Goal: Book appointment/travel/reservation

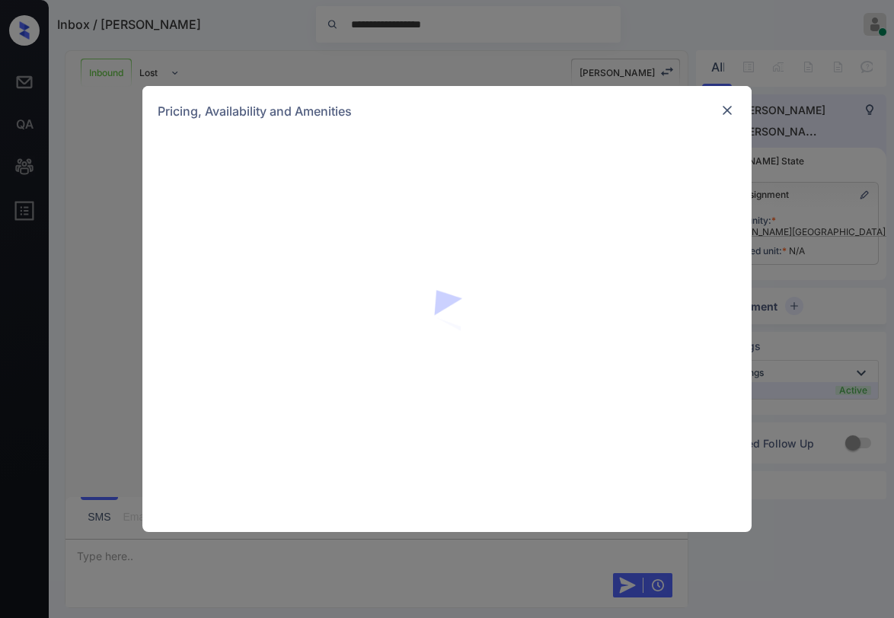
scroll to position [654, 0]
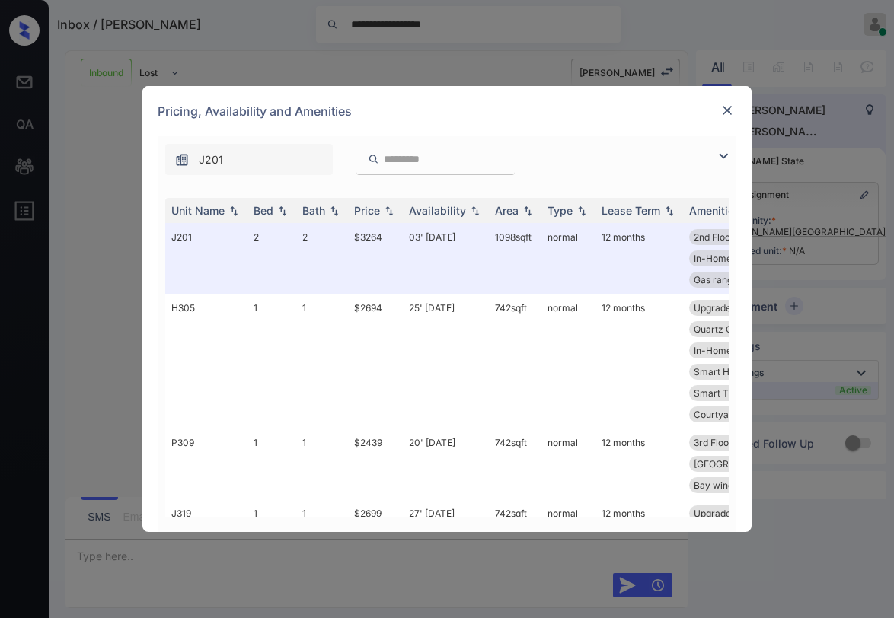
click at [722, 155] on img at bounding box center [723, 156] width 18 height 18
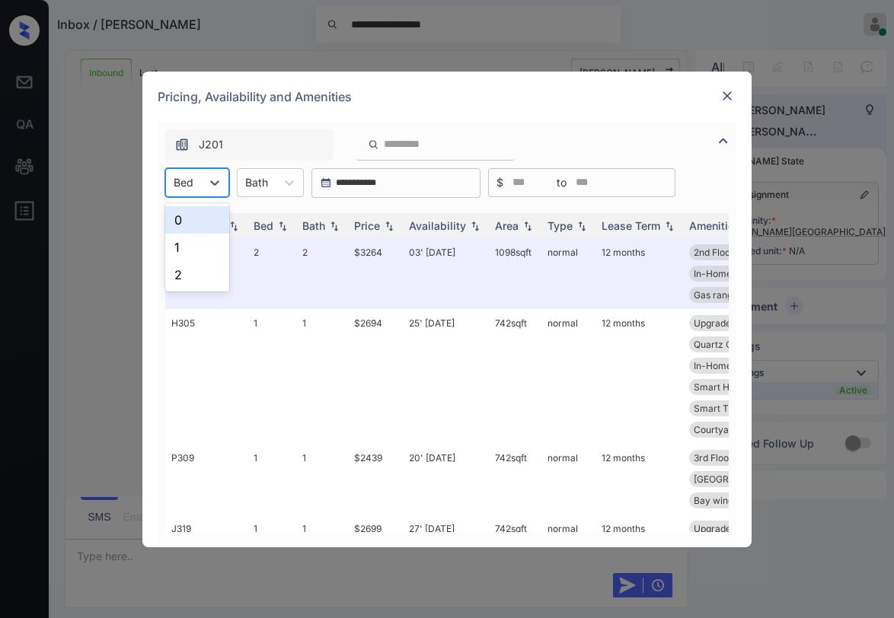
drag, startPoint x: 205, startPoint y: 176, endPoint x: 202, endPoint y: 209, distance: 33.6
click at [204, 176] on div at bounding box center [214, 182] width 27 height 27
click at [185, 252] on div "1" at bounding box center [197, 247] width 64 height 27
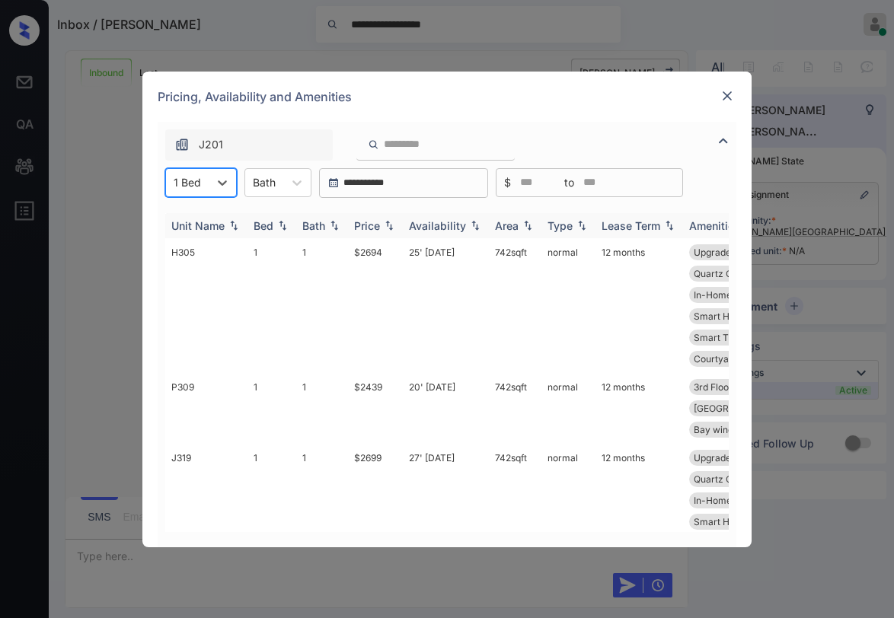
click at [373, 226] on div "Price" at bounding box center [367, 225] width 26 height 13
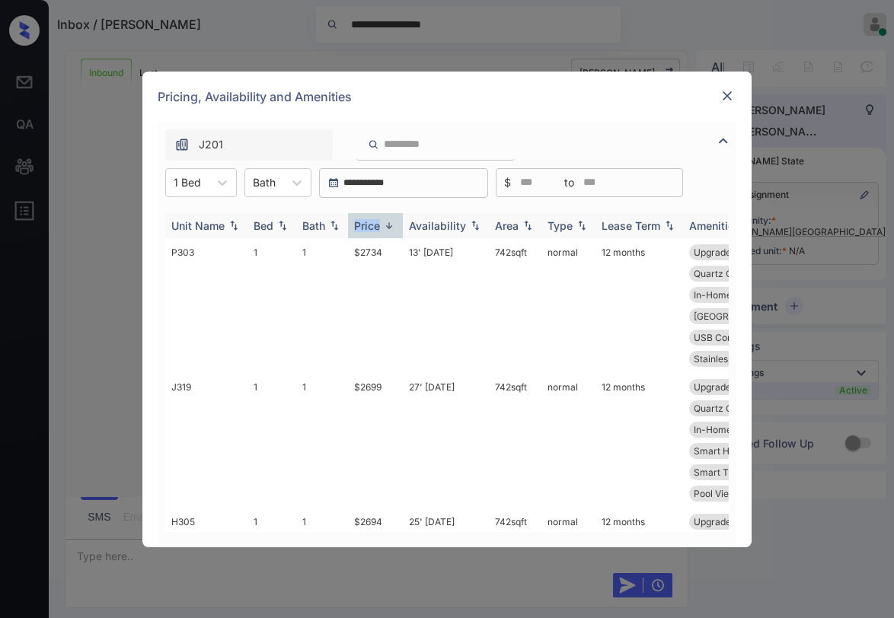
click at [373, 225] on div "Price" at bounding box center [367, 225] width 26 height 13
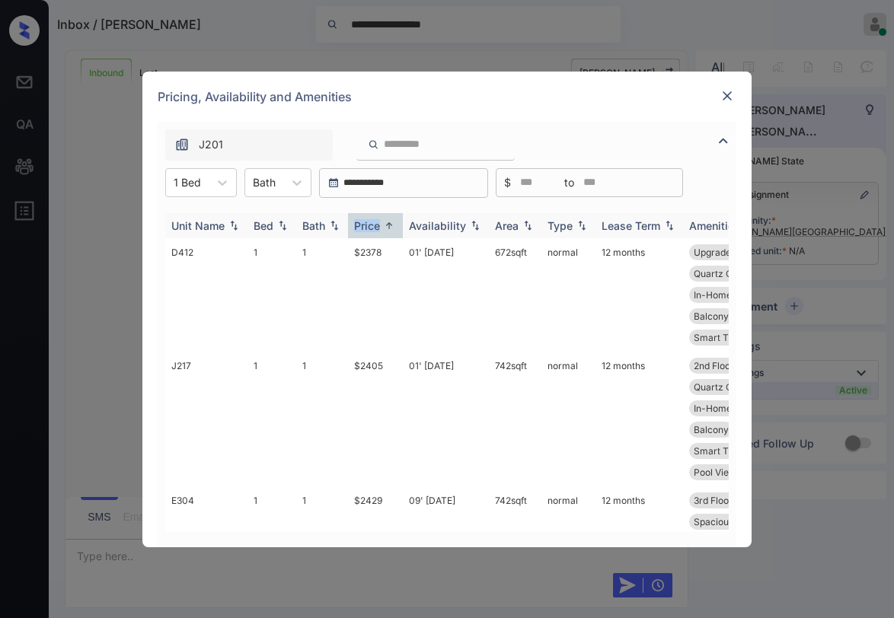
click at [374, 224] on div "Price" at bounding box center [367, 225] width 26 height 13
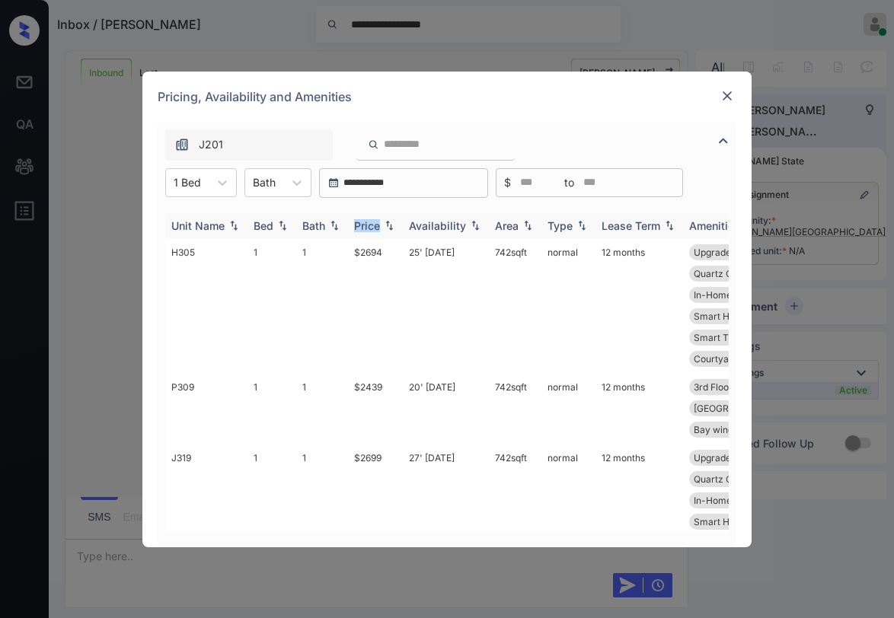
click at [374, 224] on div "Price" at bounding box center [367, 225] width 26 height 13
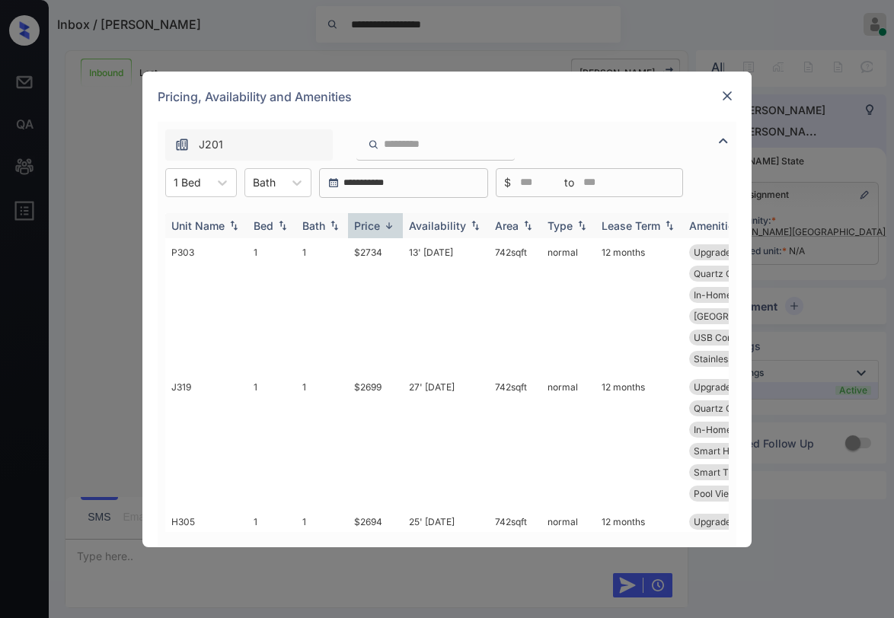
click at [374, 224] on div "Price" at bounding box center [367, 225] width 26 height 13
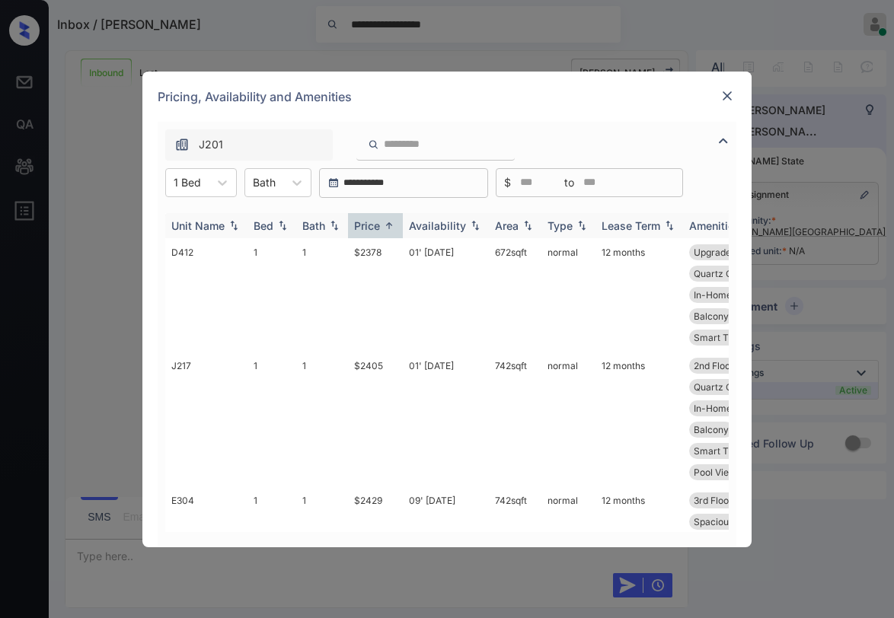
click at [375, 224] on div "Price" at bounding box center [367, 225] width 26 height 13
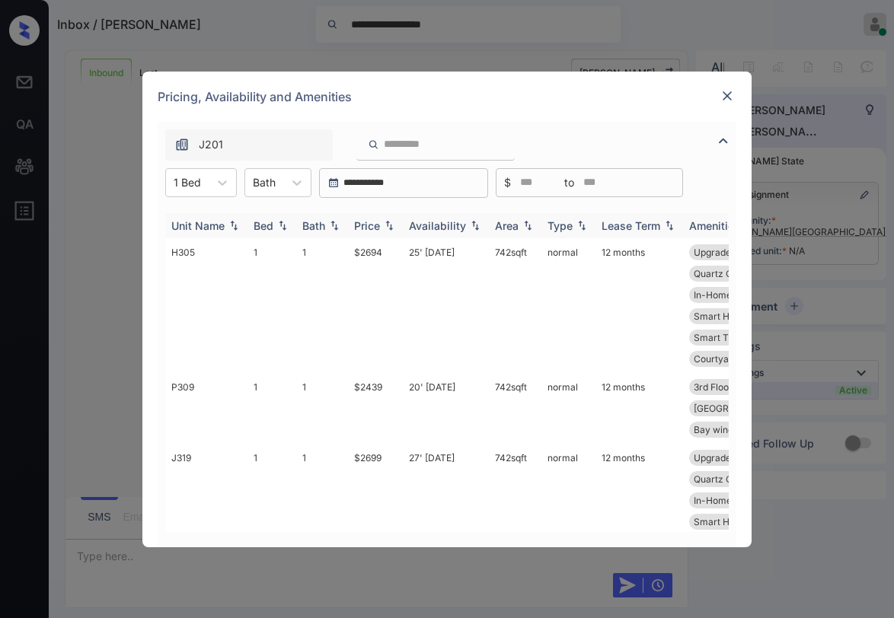
click at [375, 224] on div "Price" at bounding box center [367, 225] width 26 height 13
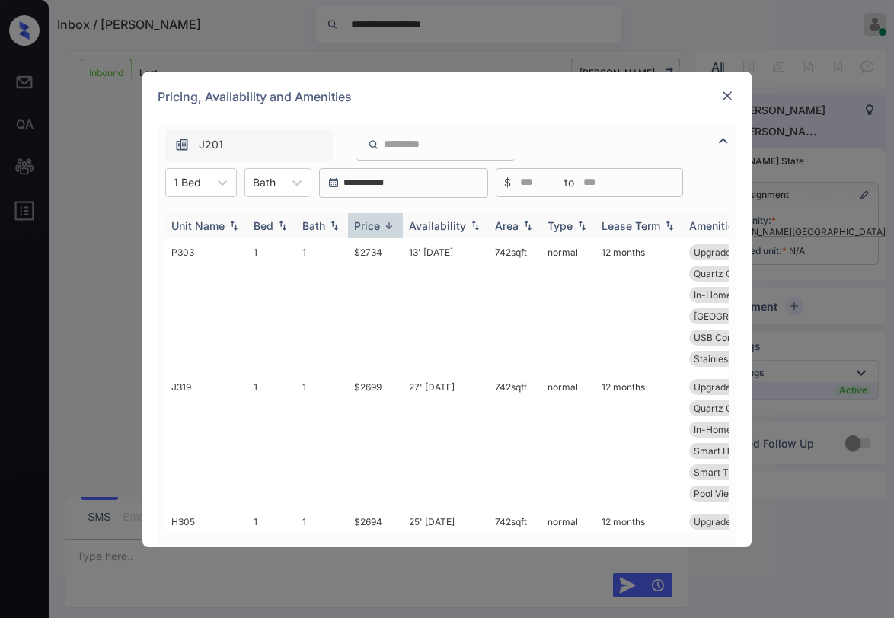
click at [375, 224] on div "Price" at bounding box center [367, 225] width 26 height 13
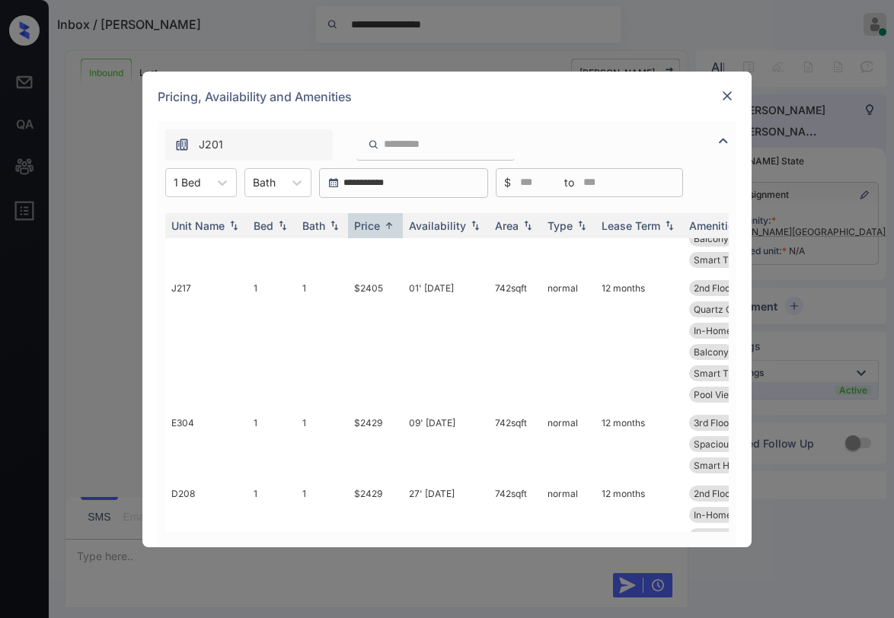
scroll to position [152, 0]
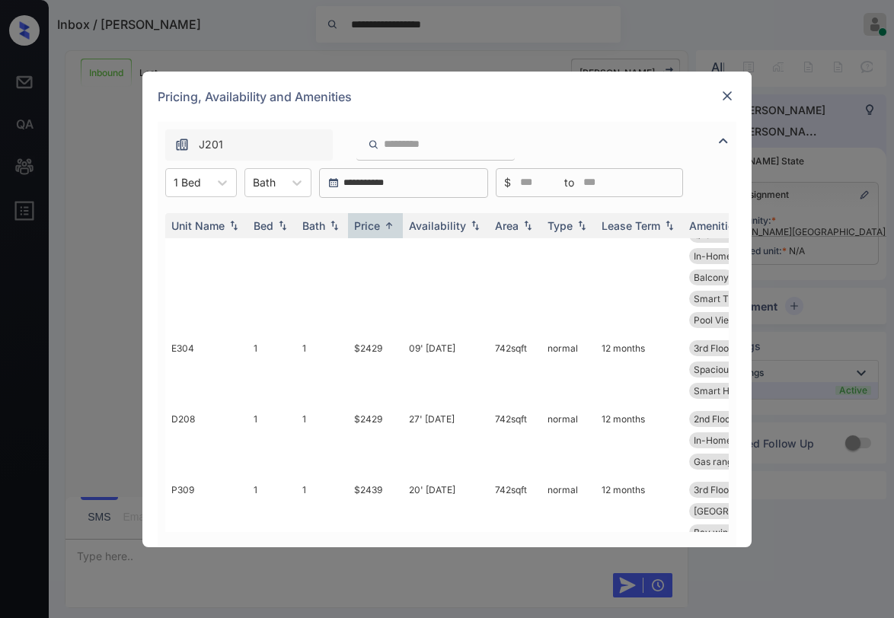
click at [728, 100] on img at bounding box center [726, 95] width 15 height 15
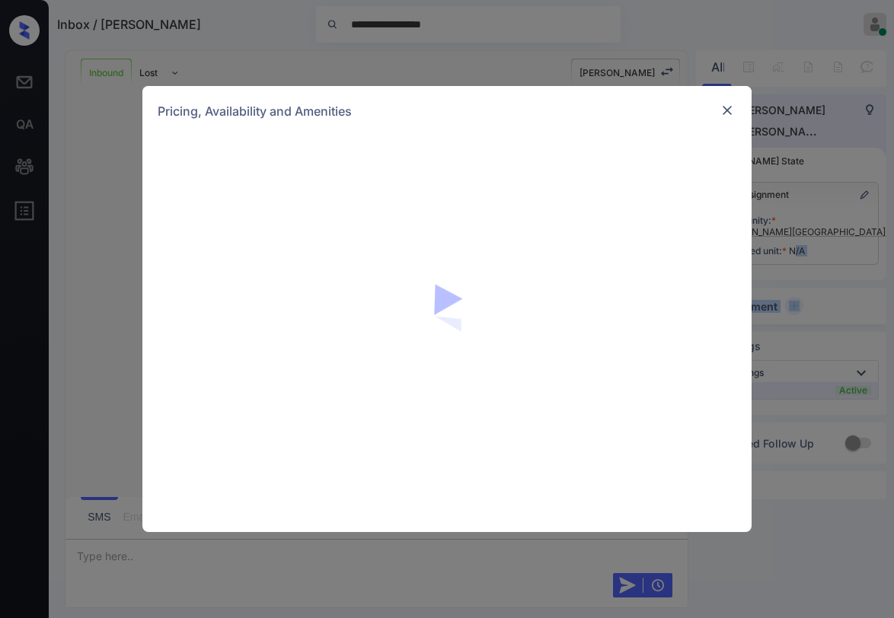
scroll to position [654, 0]
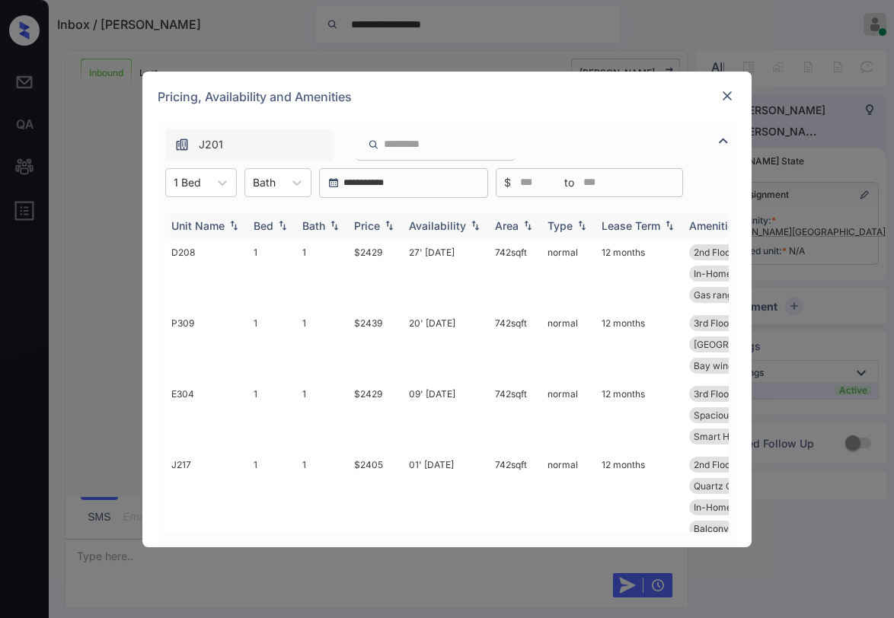
click at [379, 230] on div "Price" at bounding box center [367, 225] width 26 height 13
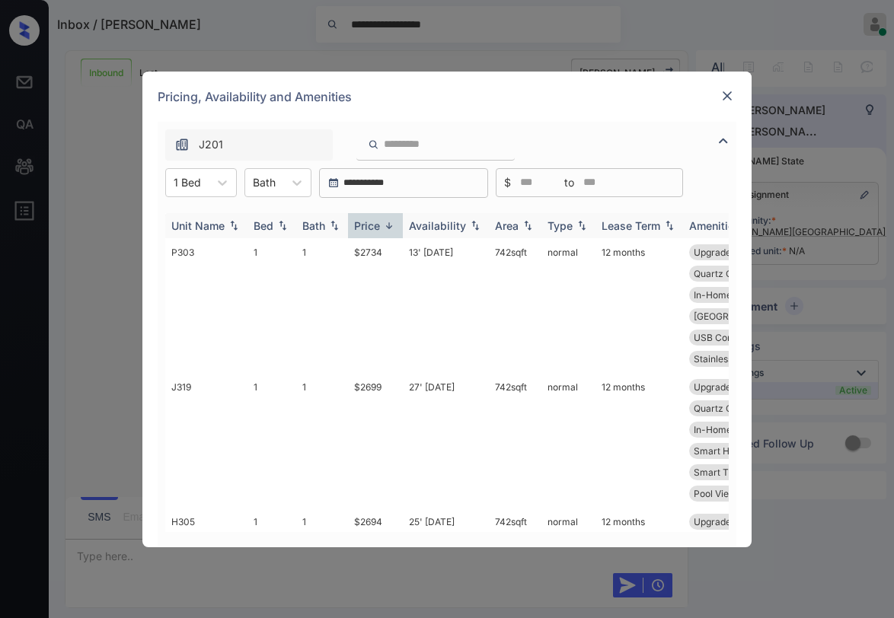
click at [379, 228] on div "Price" at bounding box center [367, 225] width 26 height 13
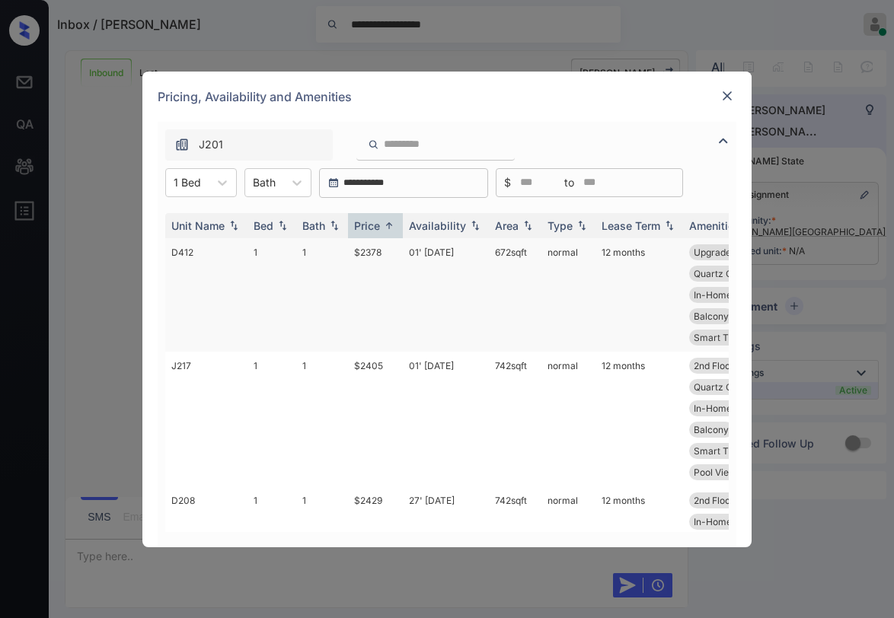
click at [371, 253] on td "$2378" at bounding box center [375, 294] width 55 height 113
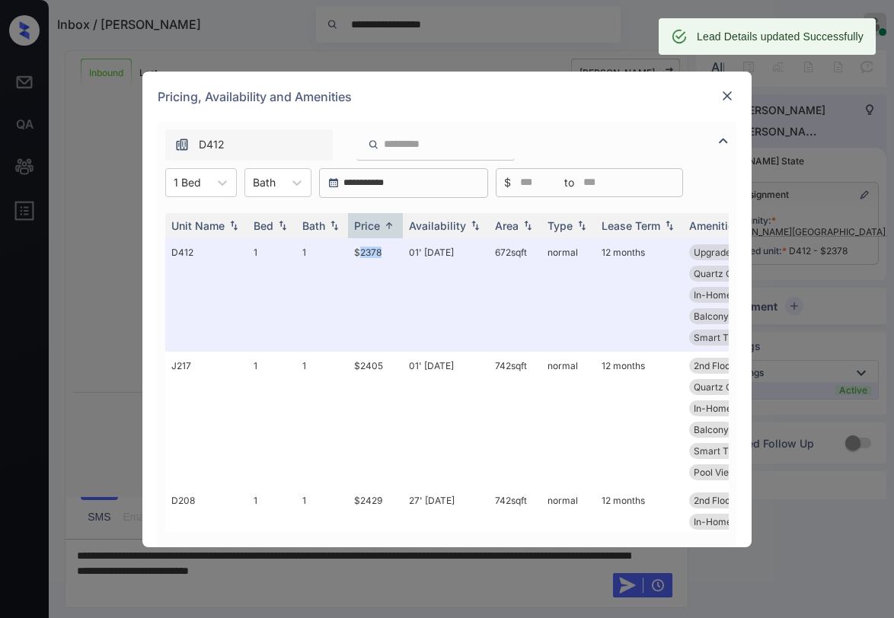
scroll to position [753, 0]
click at [728, 97] on img at bounding box center [726, 95] width 15 height 15
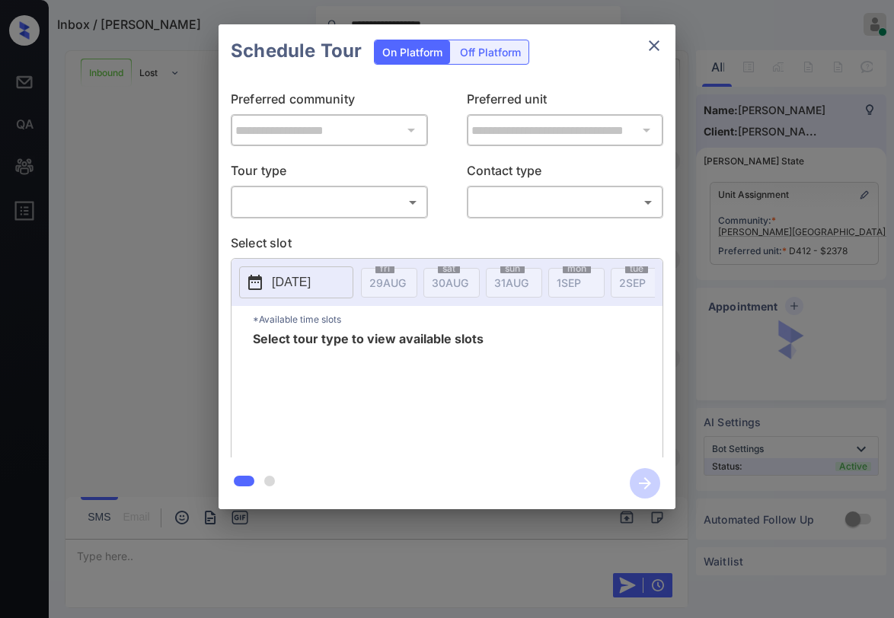
scroll to position [753, 0]
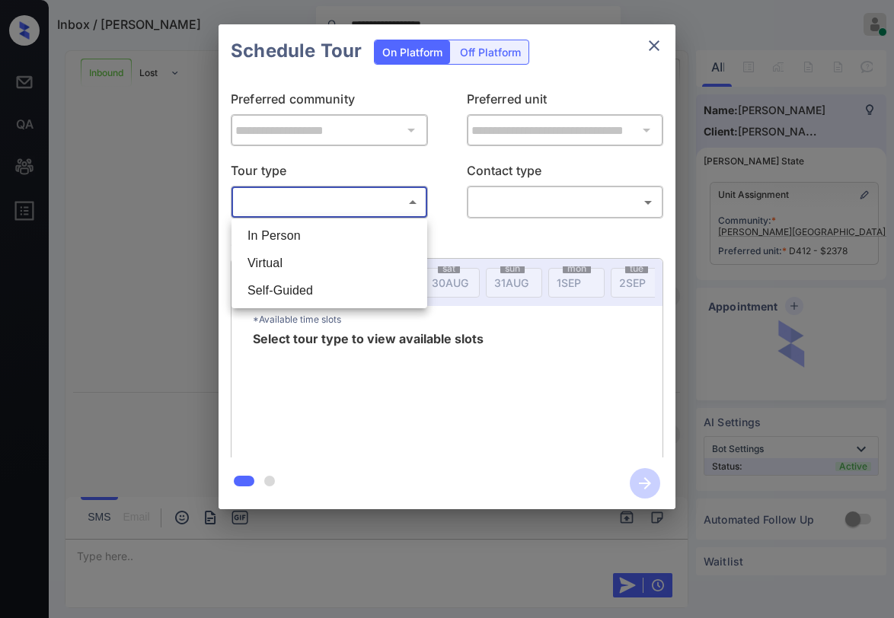
click at [371, 208] on body "**********" at bounding box center [447, 309] width 894 height 618
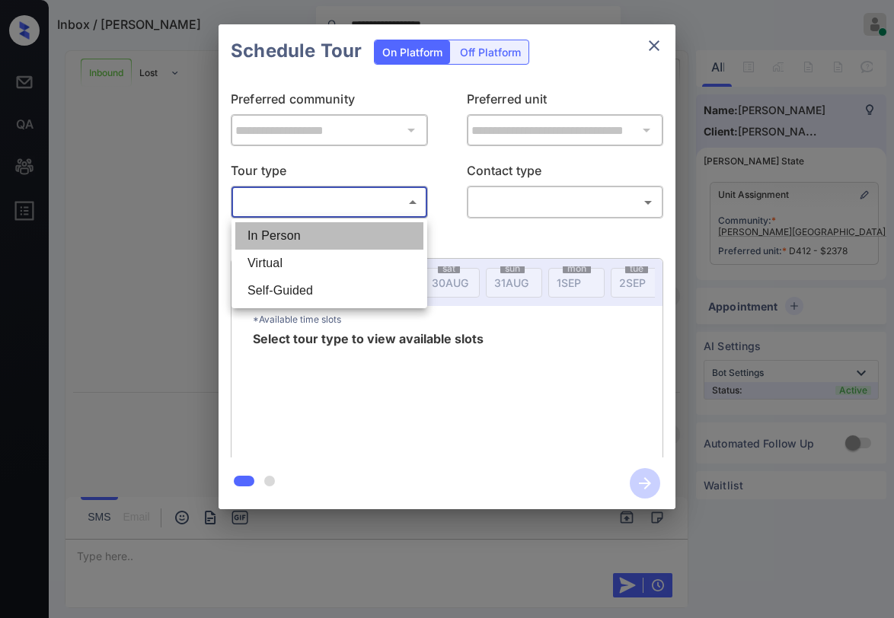
drag, startPoint x: 329, startPoint y: 239, endPoint x: 438, endPoint y: 223, distance: 110.0
click at [330, 238] on li "In Person" at bounding box center [329, 235] width 188 height 27
type input "********"
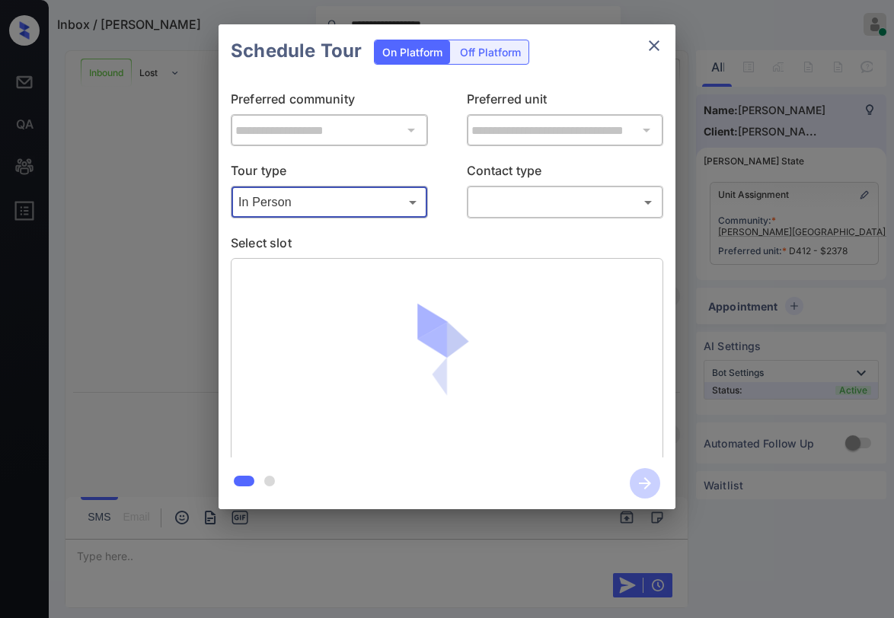
click at [519, 217] on div "​ ​" at bounding box center [565, 202] width 197 height 33
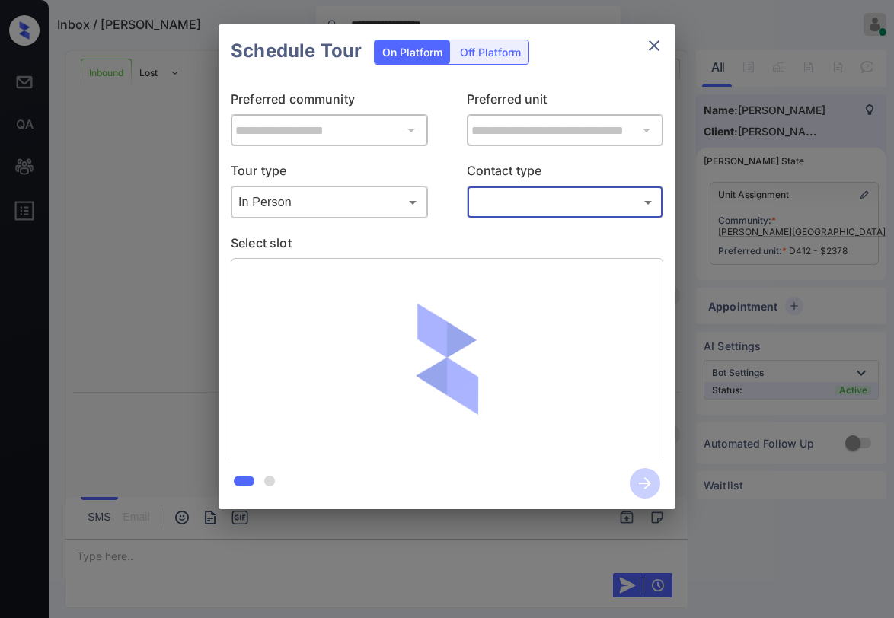
click at [521, 205] on body "**********" at bounding box center [447, 309] width 894 height 618
drag, startPoint x: 511, startPoint y: 263, endPoint x: 713, endPoint y: 219, distance: 207.0
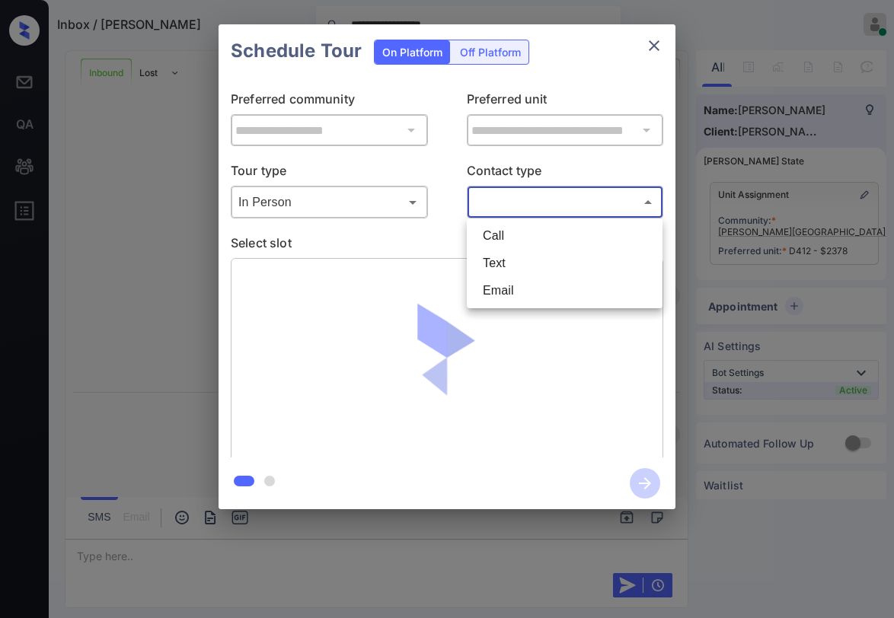
click at [510, 263] on li "Text" at bounding box center [564, 263] width 188 height 27
type input "****"
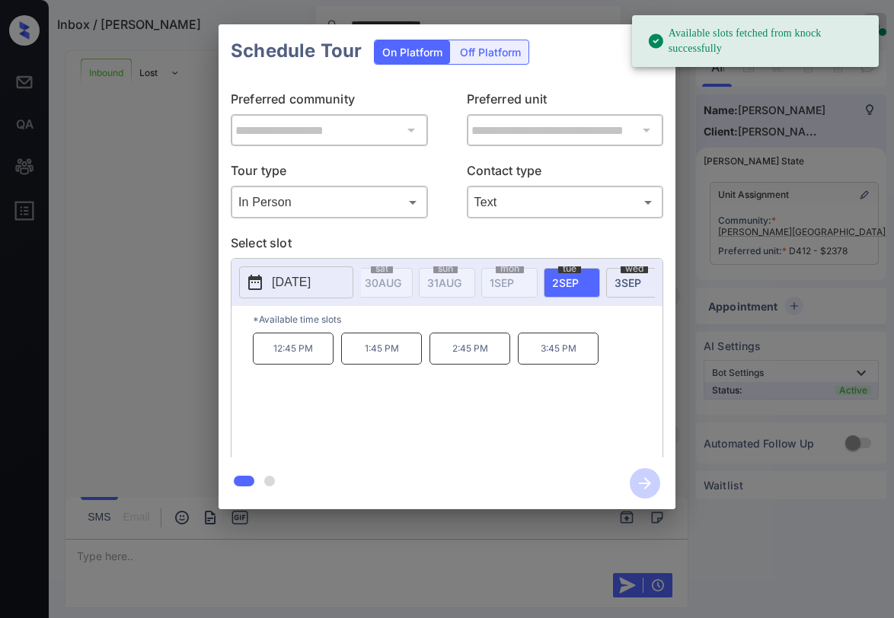
scroll to position [0, 78]
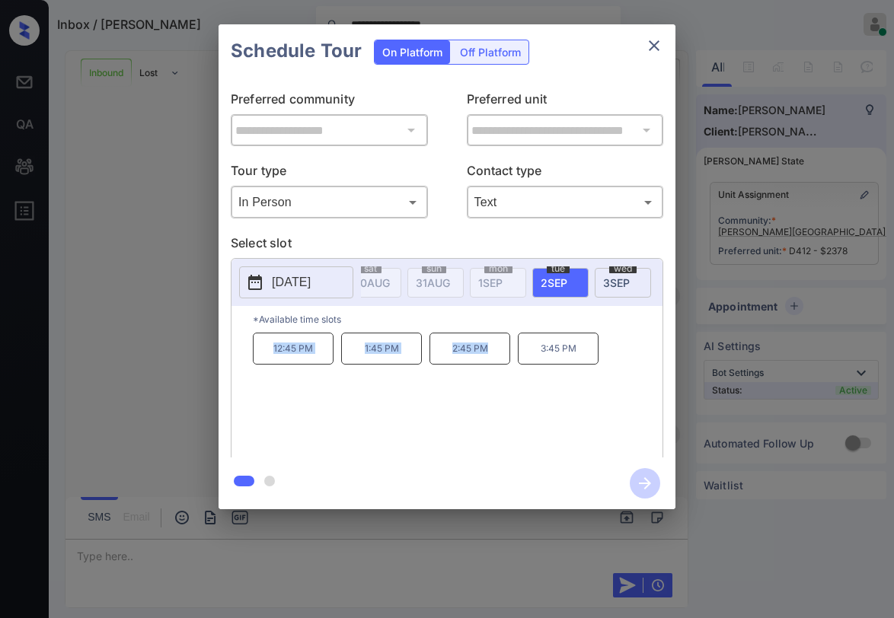
drag, startPoint x: 273, startPoint y: 355, endPoint x: 494, endPoint y: 356, distance: 220.7
click at [494, 356] on div "12:45 PM 1:45 PM 2:45 PM 3:45 PM" at bounding box center [457, 394] width 409 height 122
click at [327, 281] on span "3 SEP" at bounding box center [309, 282] width 37 height 13
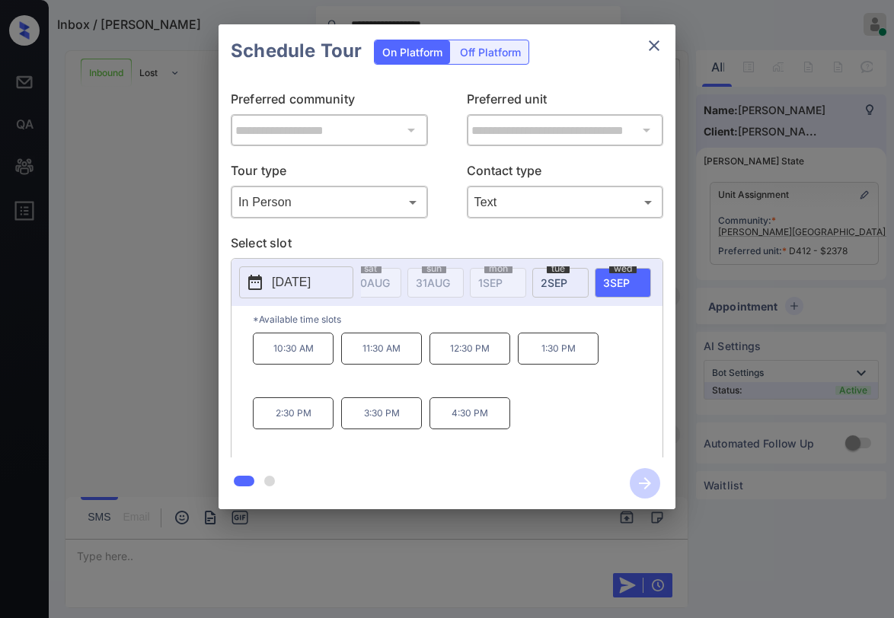
click at [649, 38] on icon "close" at bounding box center [654, 46] width 18 height 18
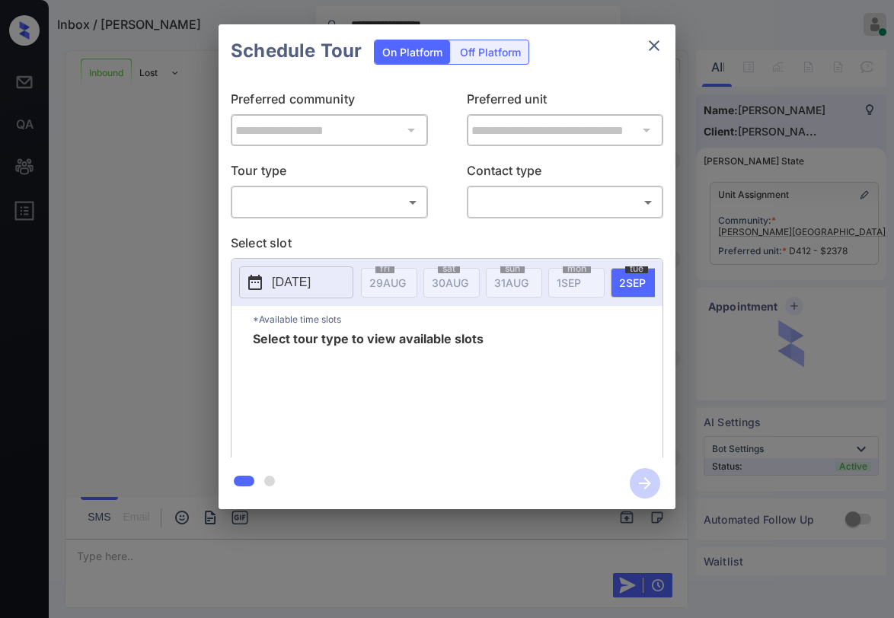
scroll to position [852, 0]
click at [369, 196] on body "**********" at bounding box center [447, 309] width 894 height 618
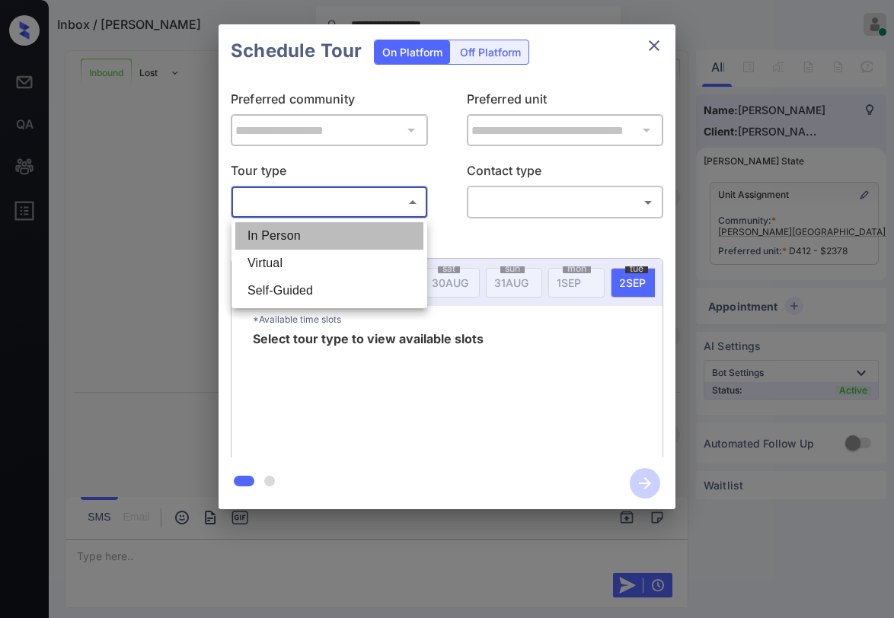
drag, startPoint x: 336, startPoint y: 228, endPoint x: 498, endPoint y: 221, distance: 162.2
click at [336, 228] on li "In Person" at bounding box center [329, 235] width 188 height 27
type input "********"
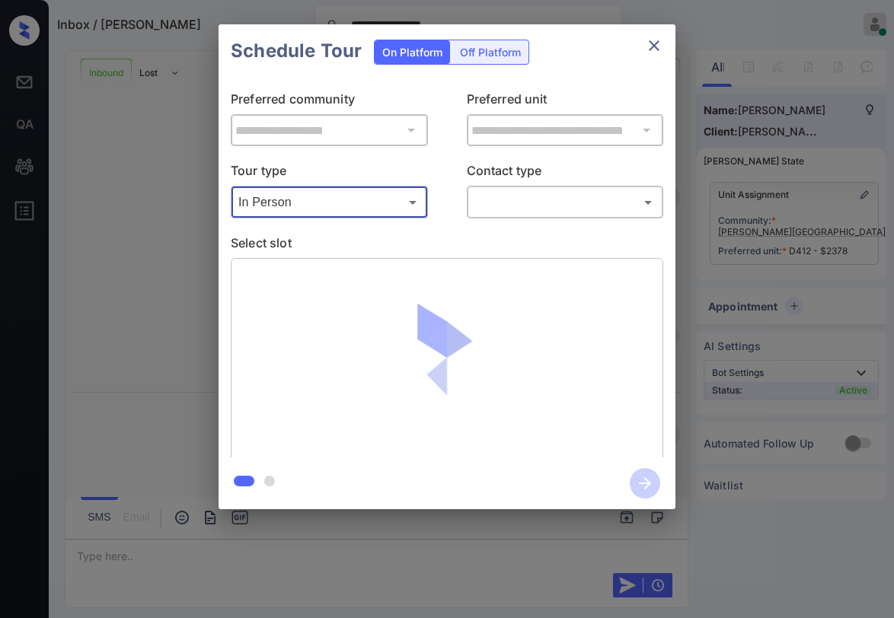
click at [515, 213] on body "**********" at bounding box center [447, 309] width 894 height 618
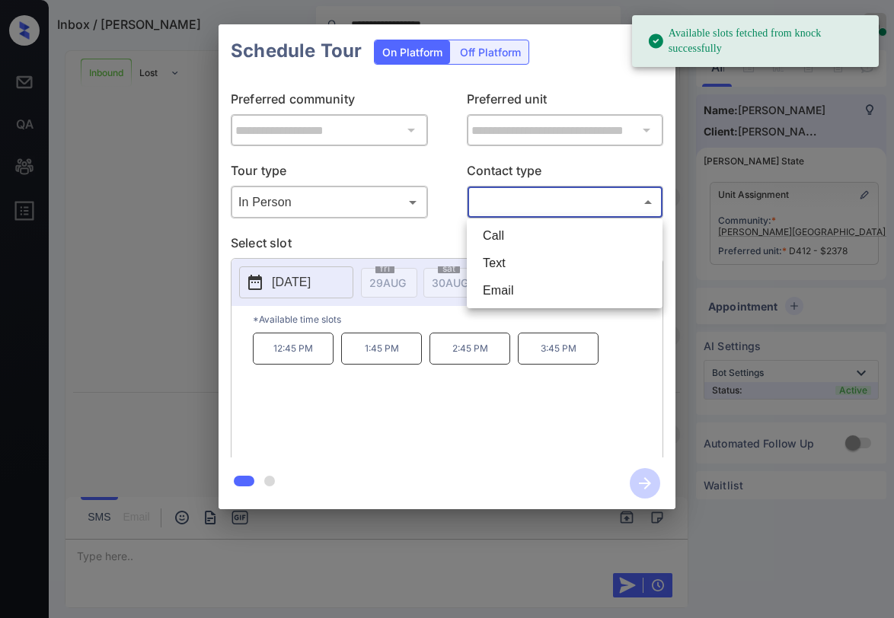
click at [502, 259] on li "Text" at bounding box center [564, 263] width 188 height 27
type input "****"
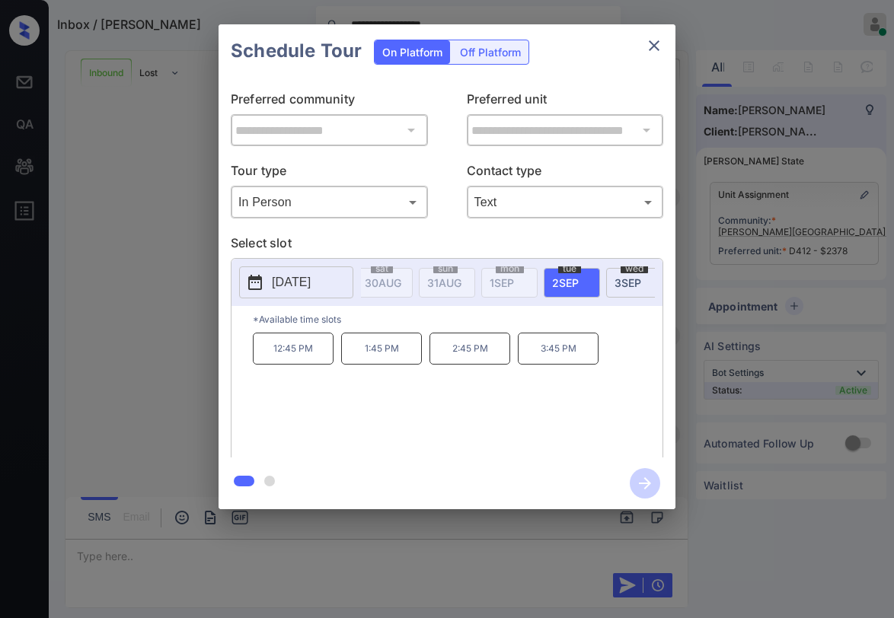
scroll to position [0, 89]
click at [317, 279] on span "3 SEP" at bounding box center [298, 282] width 37 height 13
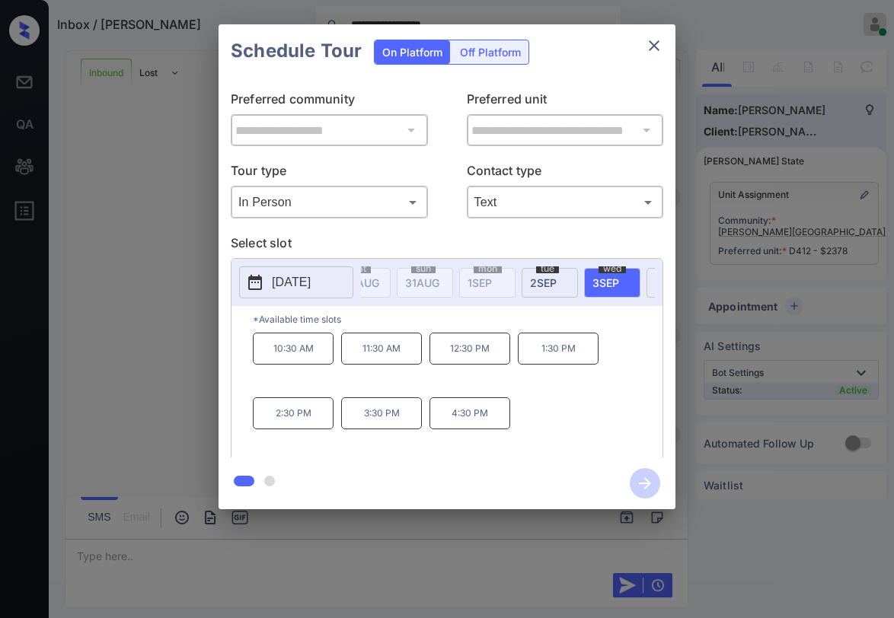
click at [475, 425] on p "4:30 PM" at bounding box center [469, 413] width 81 height 32
click at [562, 245] on p "Select slot" at bounding box center [447, 246] width 432 height 24
click at [642, 480] on icon "button" at bounding box center [644, 483] width 30 height 30
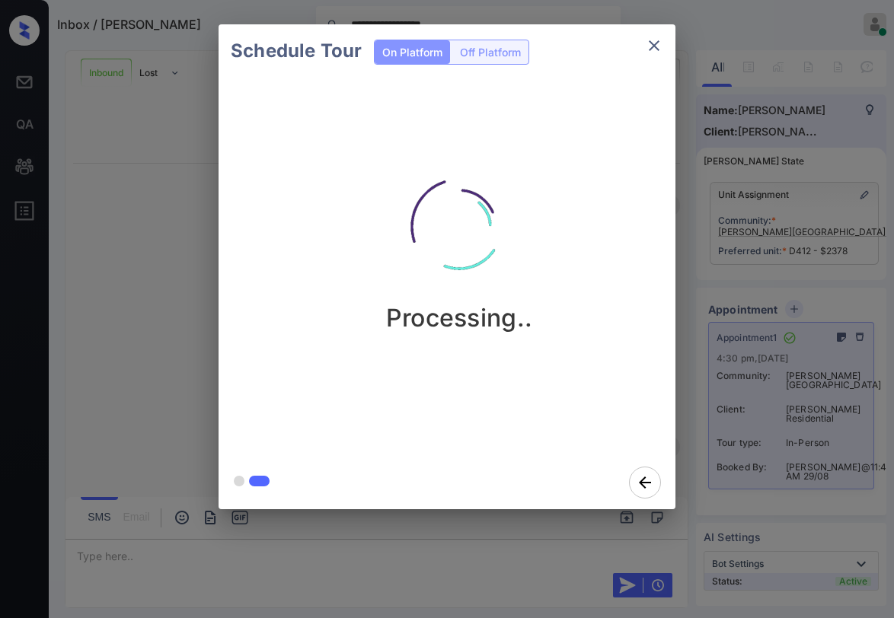
scroll to position [1518, 0]
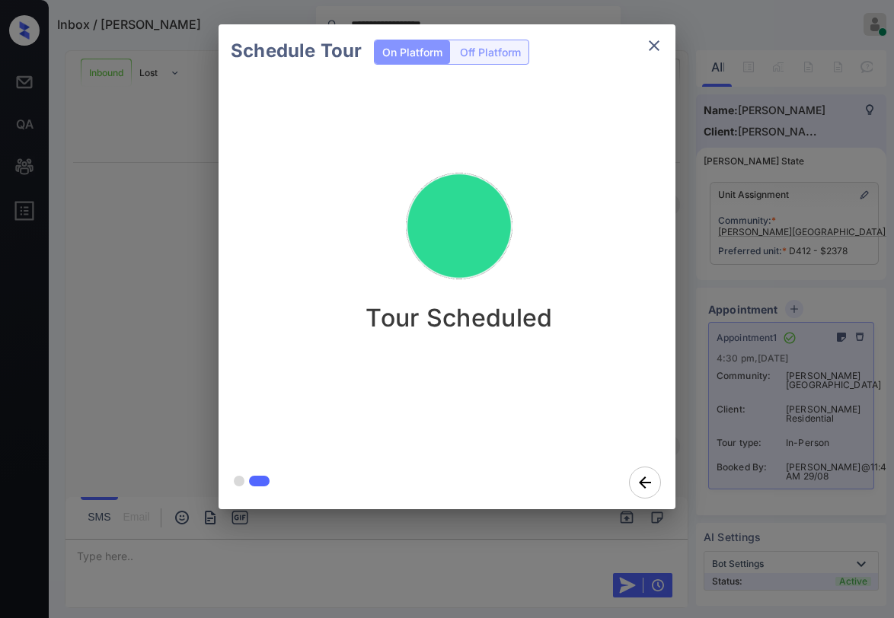
click at [659, 45] on icon "close" at bounding box center [654, 46] width 18 height 18
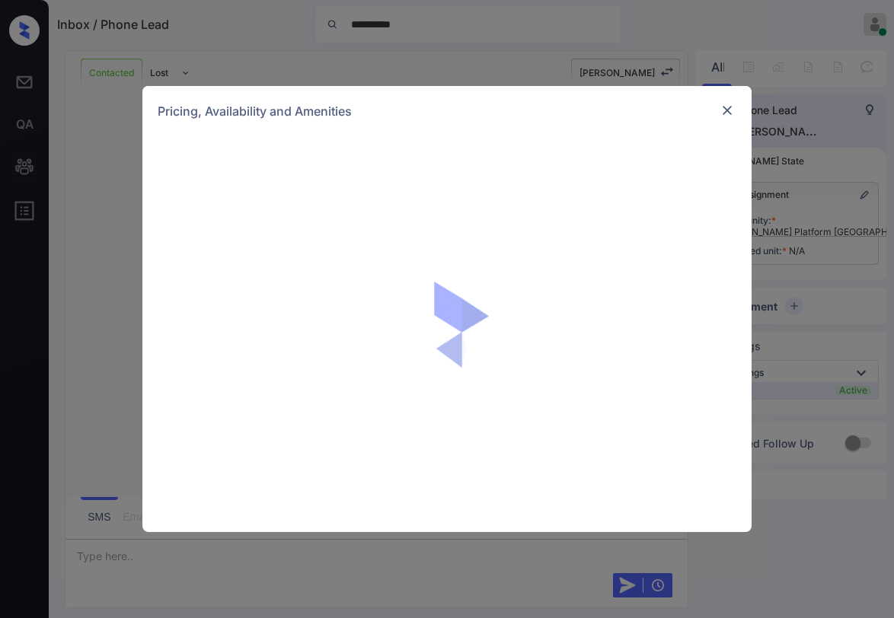
scroll to position [1689, 0]
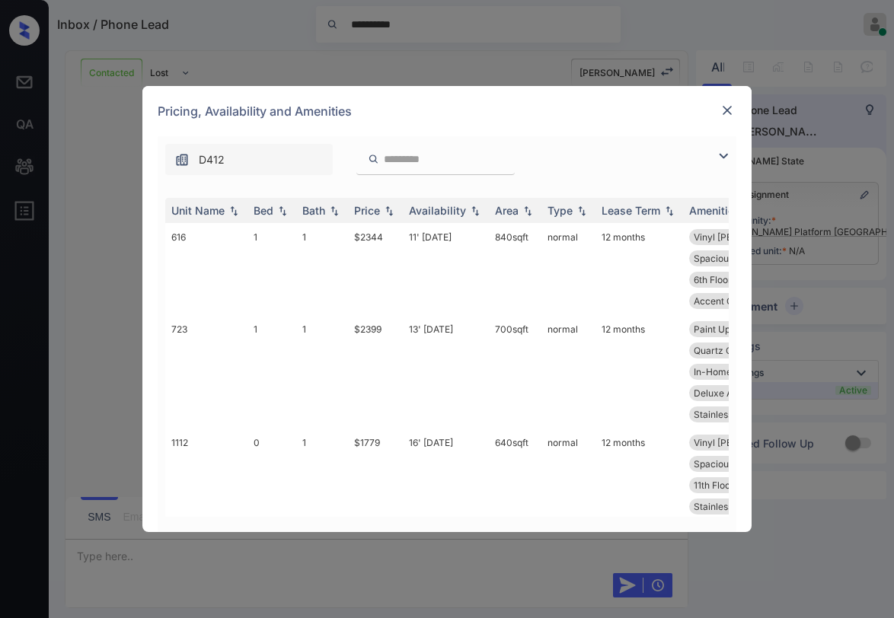
click at [718, 155] on img at bounding box center [723, 156] width 18 height 18
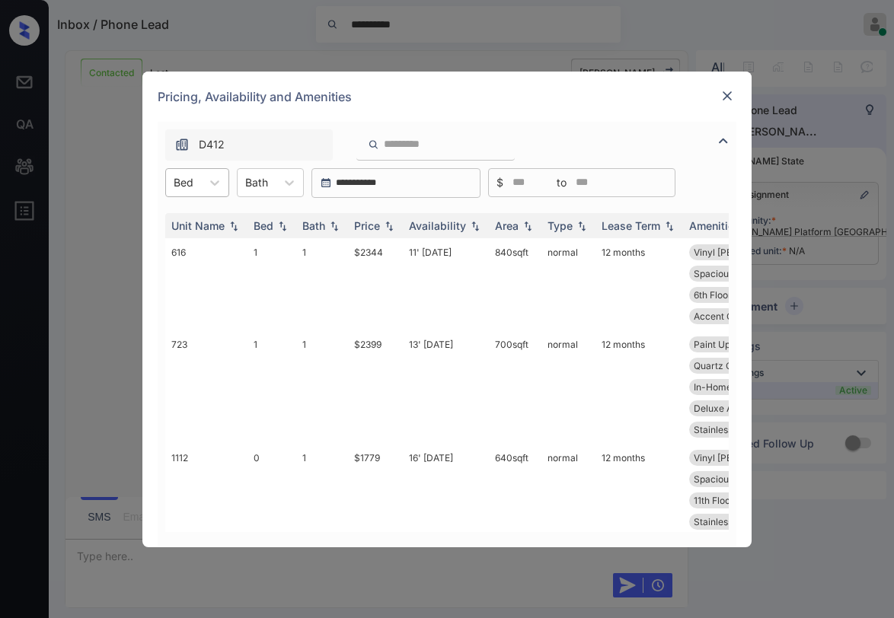
click at [184, 186] on div at bounding box center [184, 182] width 20 height 16
click at [186, 243] on div "1" at bounding box center [197, 247] width 64 height 27
click at [381, 225] on div "Price" at bounding box center [375, 225] width 43 height 13
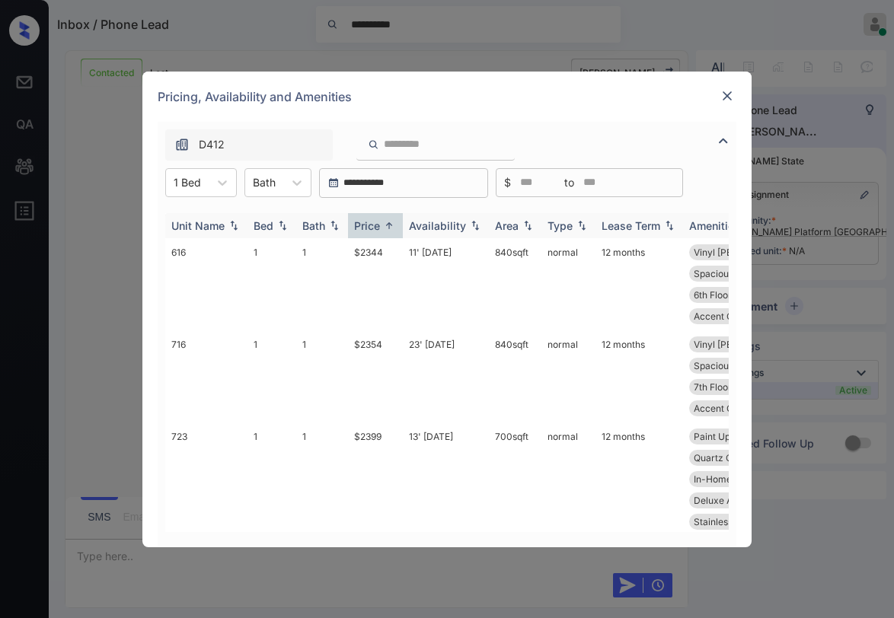
click at [381, 225] on div "Price" at bounding box center [375, 225] width 43 height 13
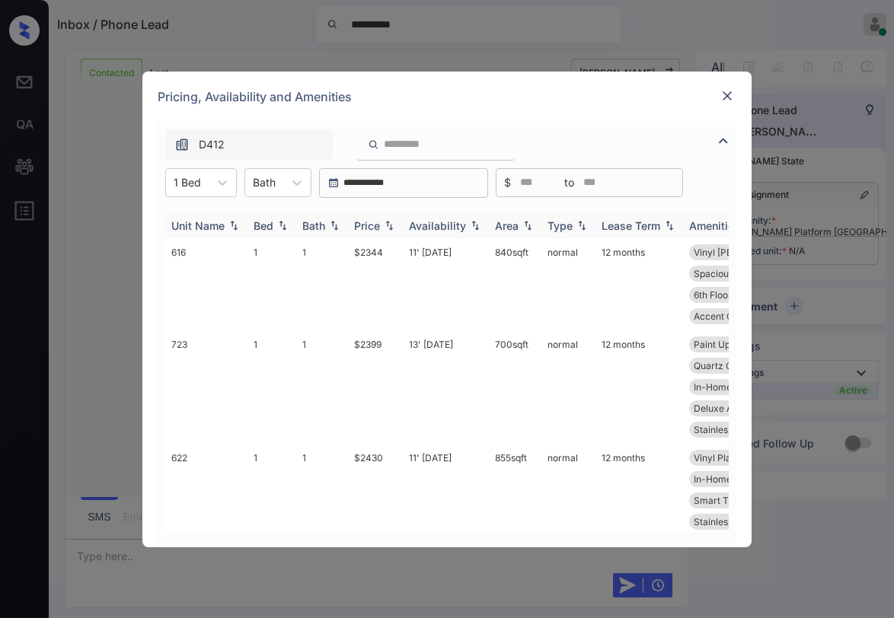
click at [381, 225] on div "Price" at bounding box center [375, 225] width 43 height 13
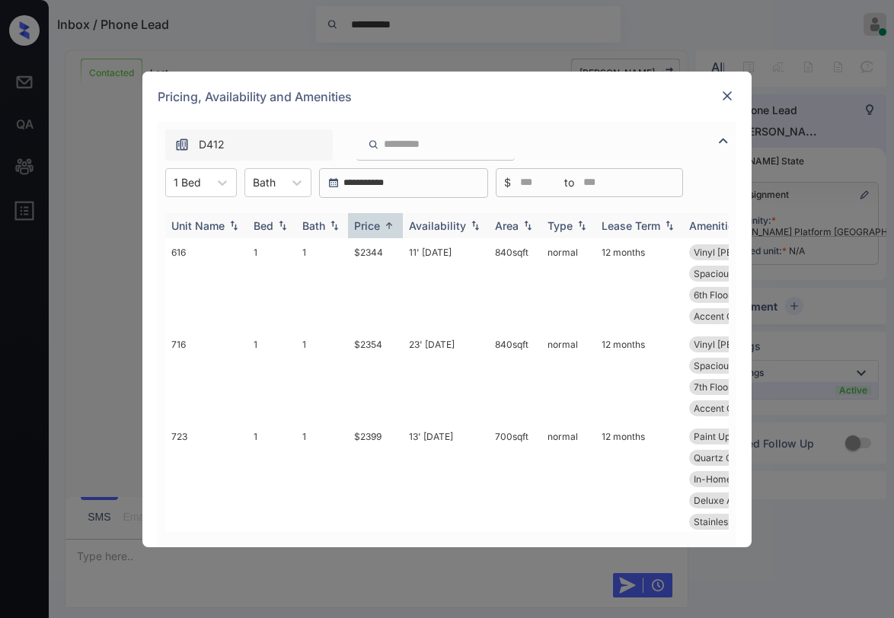
click at [381, 225] on div "Price" at bounding box center [375, 225] width 43 height 13
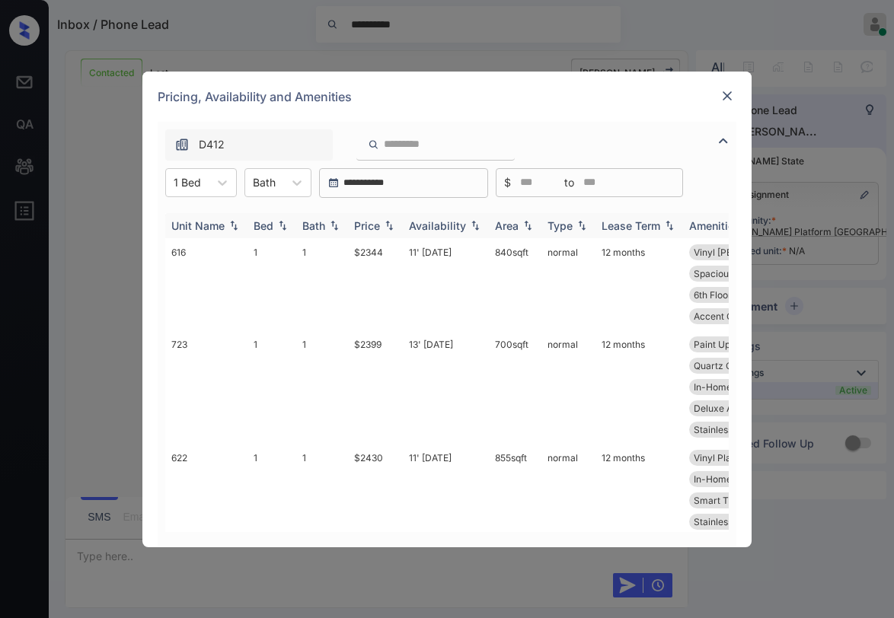
click at [381, 225] on div "Price" at bounding box center [375, 225] width 43 height 13
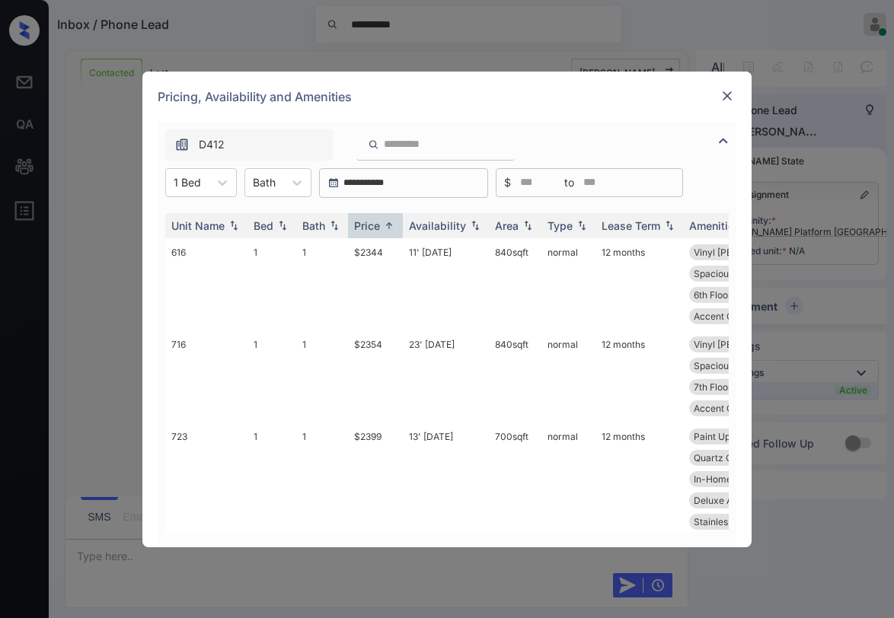
click at [728, 99] on img at bounding box center [726, 95] width 15 height 15
